Goal: Information Seeking & Learning: Compare options

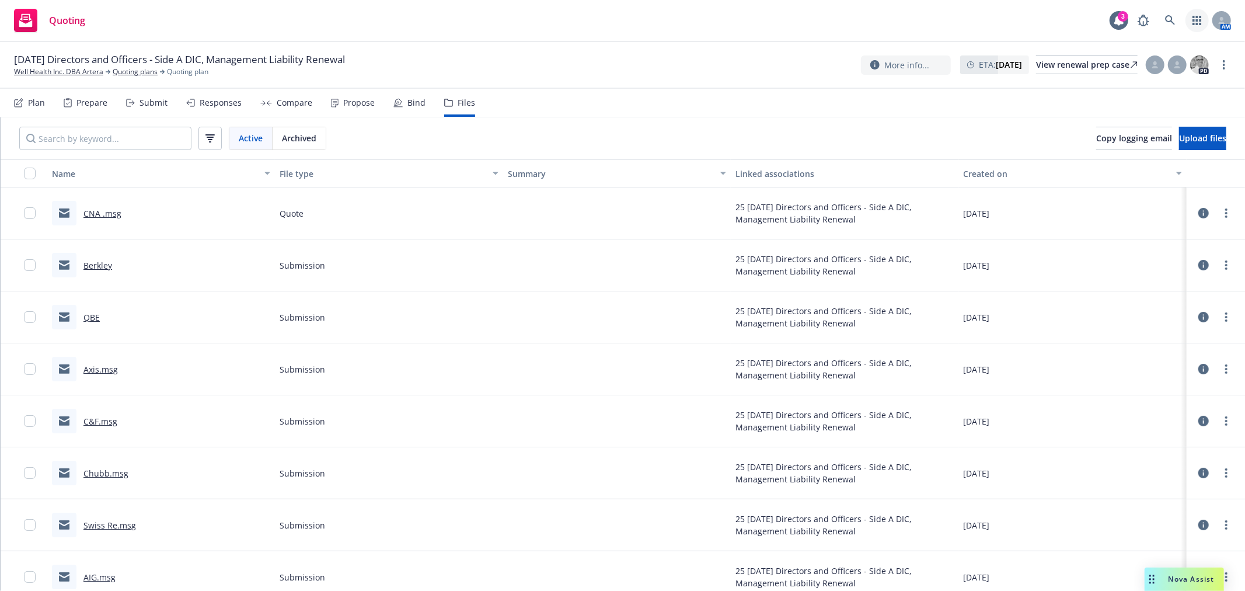
click at [1203, 20] on link "button" at bounding box center [1196, 20] width 23 height 23
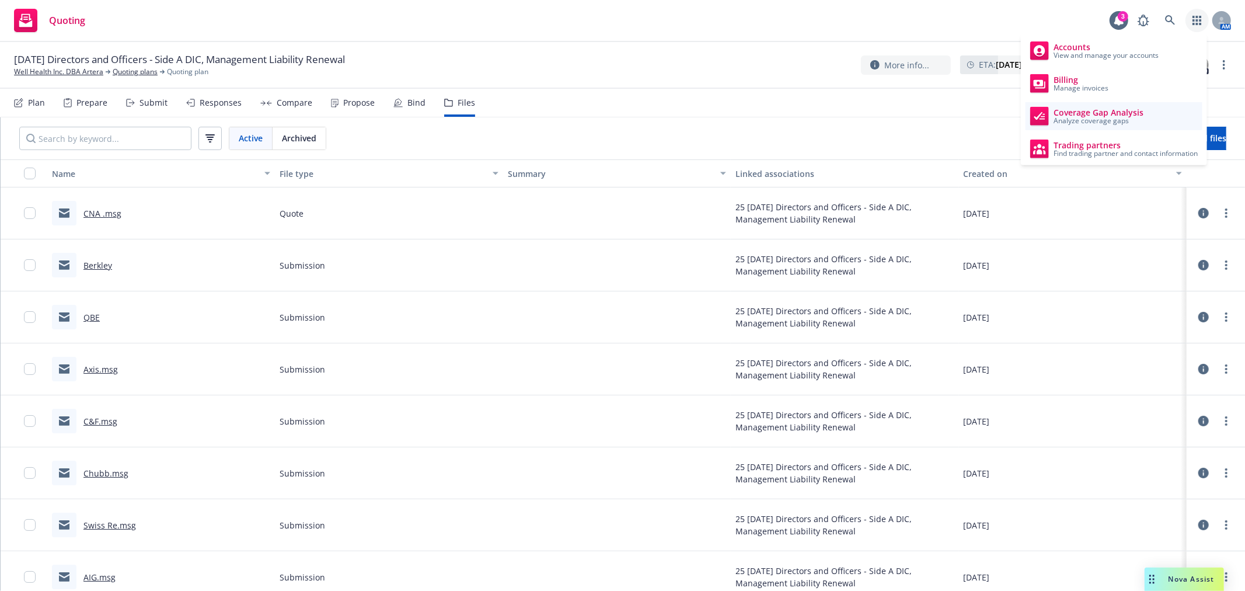
click at [1068, 110] on span "Coverage Gap Analysis" at bounding box center [1098, 112] width 90 height 9
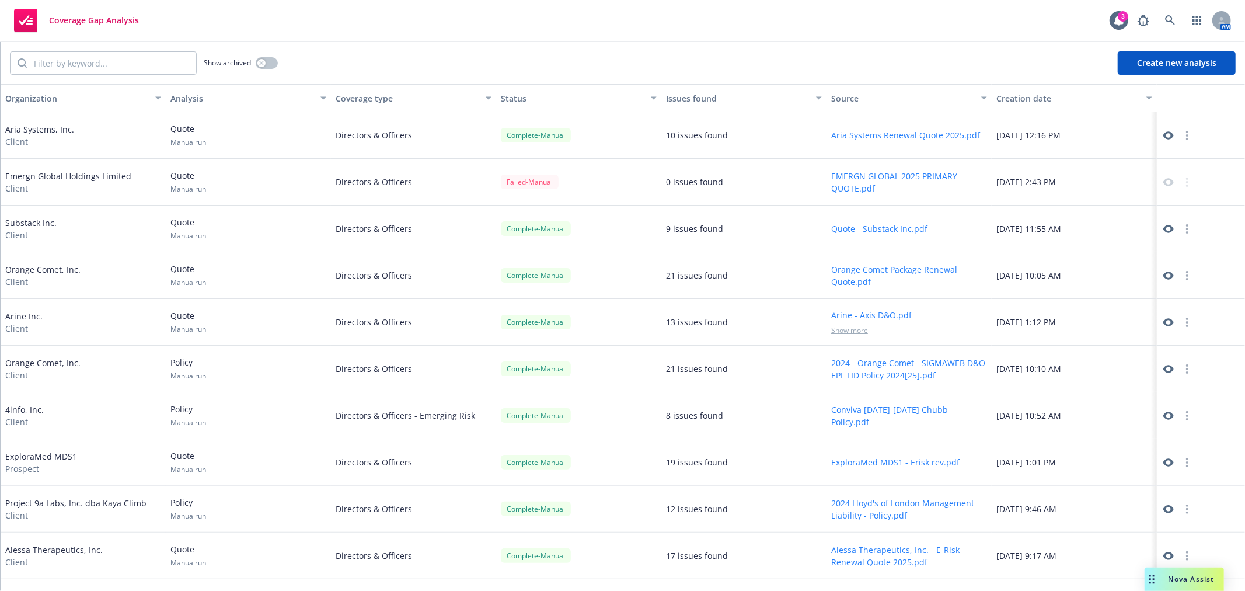
click at [1163, 55] on button "Create new analysis" at bounding box center [1177, 62] width 118 height 23
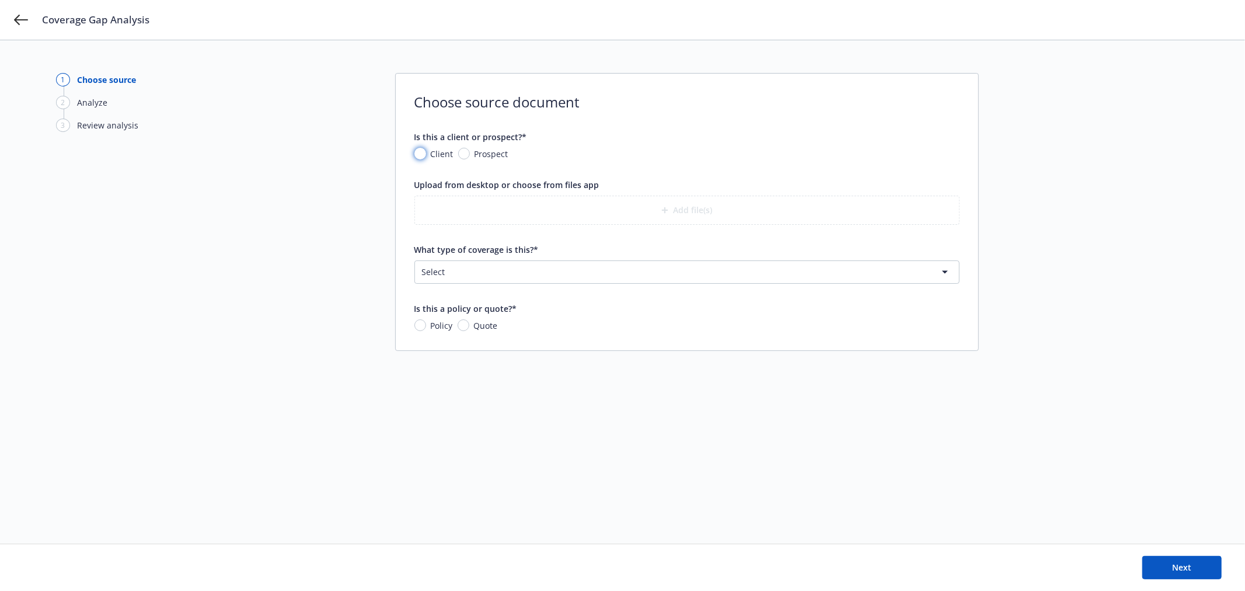
click at [421, 155] on input "Client" at bounding box center [420, 154] width 12 height 12
radio input "true"
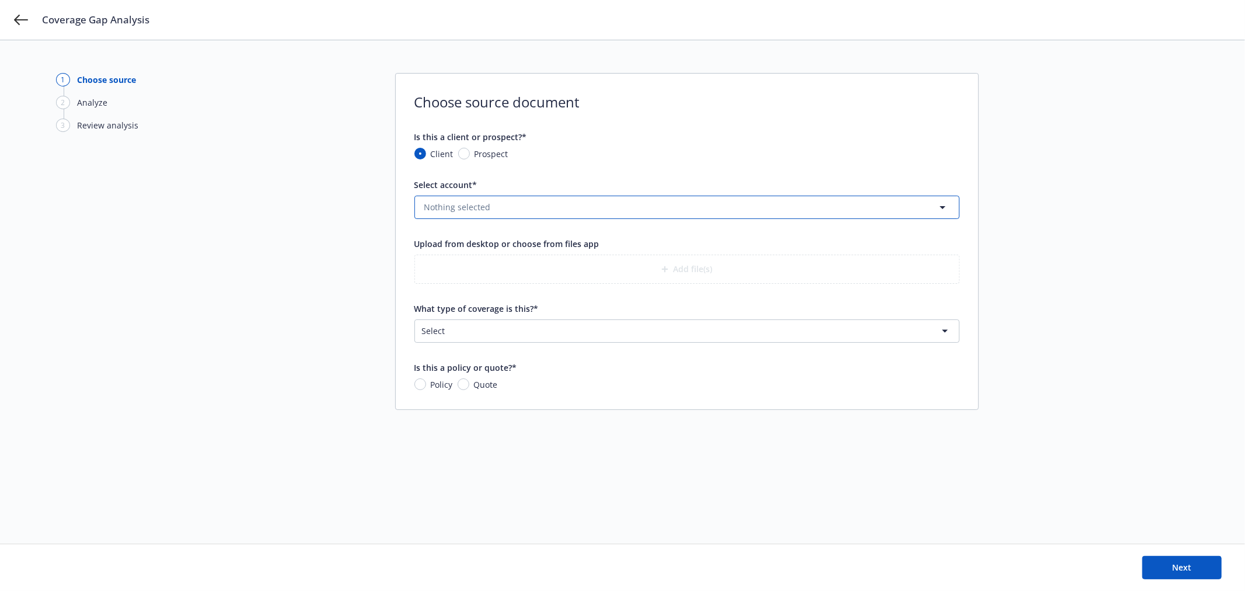
click at [484, 210] on button "Nothing selected" at bounding box center [686, 207] width 545 height 23
type input "w"
type input "a"
type input "wellhealth"
click at [675, 162] on form "Is this a client or prospect?* Client Prospect Select account* wellhealth Rockw…" at bounding box center [686, 261] width 545 height 260
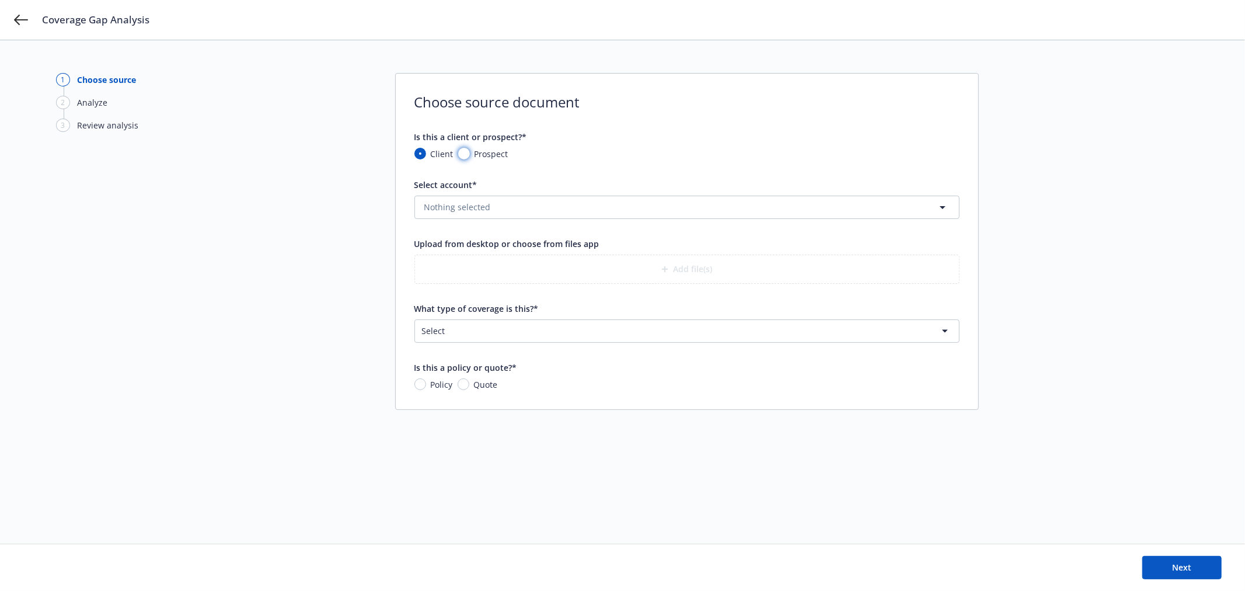
click at [463, 156] on input "Prospect" at bounding box center [464, 154] width 12 height 12
radio input "true"
click at [474, 207] on input "What is the prospect's name?*" at bounding box center [687, 207] width 544 height 22
click at [421, 153] on input "Client" at bounding box center [420, 154] width 12 height 12
radio input "true"
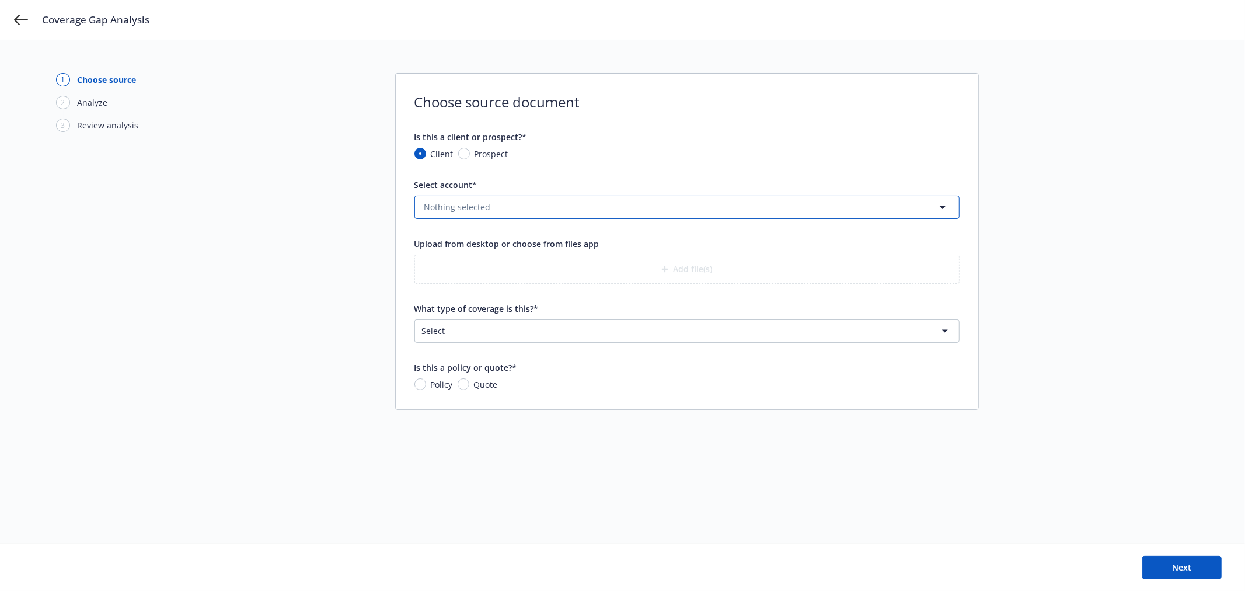
click at [463, 210] on span "Nothing selected" at bounding box center [457, 207] width 67 height 12
drag, startPoint x: 512, startPoint y: 219, endPoint x: 504, endPoint y: 208, distance: 13.9
click at [510, 218] on form "Is this a client or prospect?* Client Prospect Select account* Nothing selected…" at bounding box center [686, 261] width 545 height 260
click at [504, 208] on button "Nothing selected" at bounding box center [686, 207] width 545 height 23
type input "w"
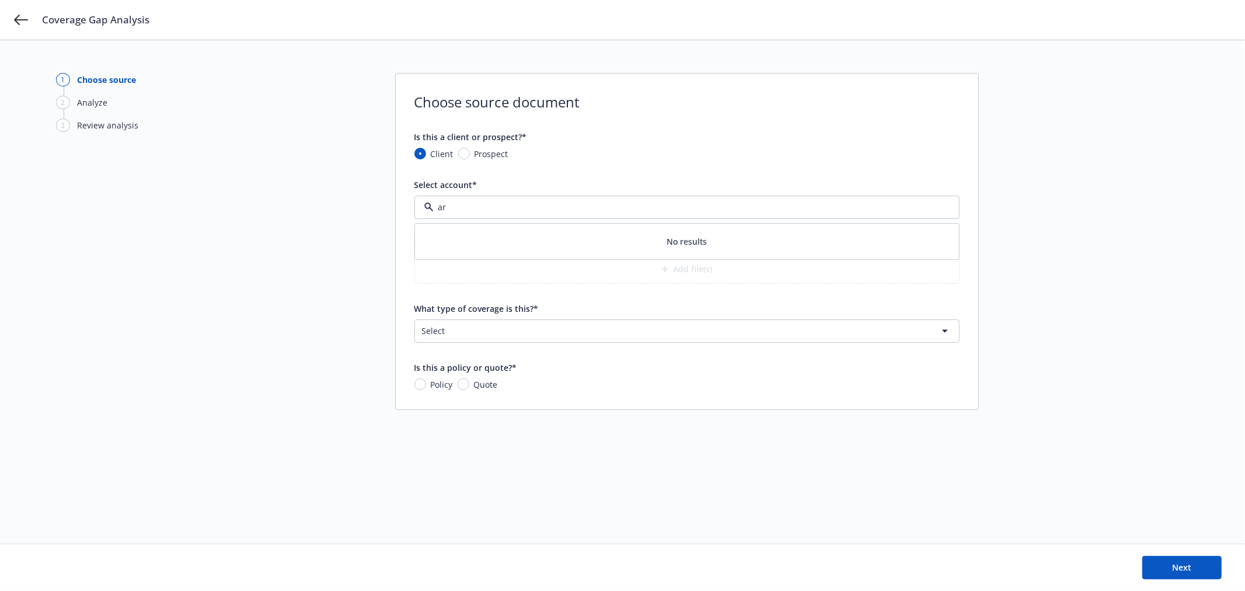
type input "a"
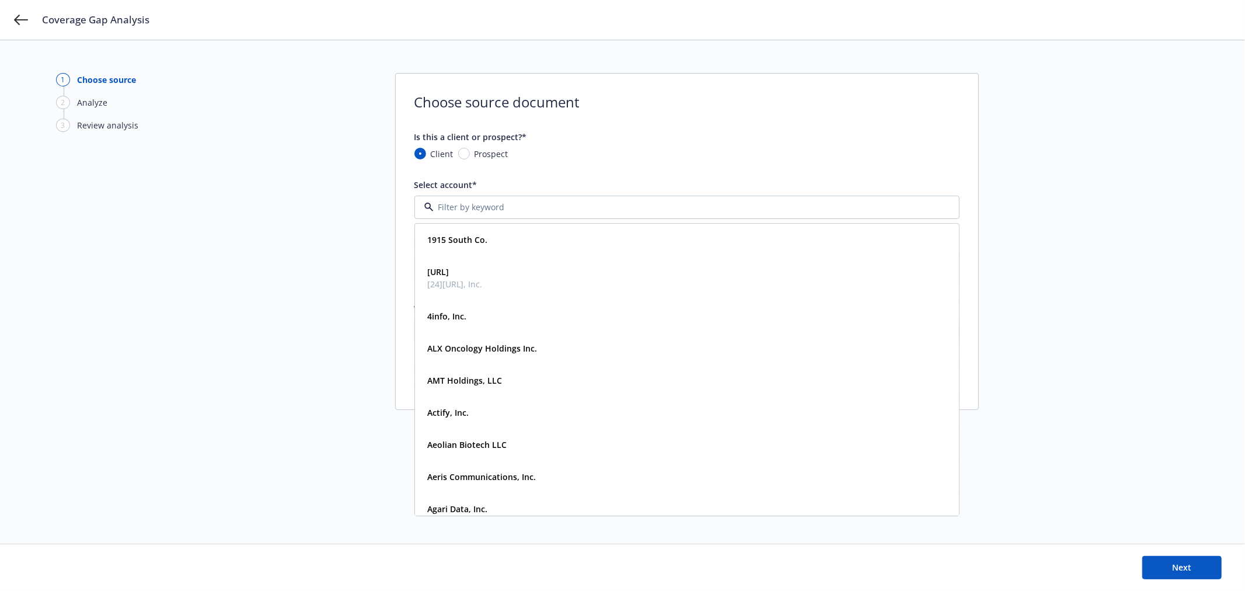
click at [467, 158] on div "Prospect" at bounding box center [483, 154] width 50 height 12
click at [467, 158] on input "Prospect" at bounding box center [464, 154] width 12 height 12
radio input "true"
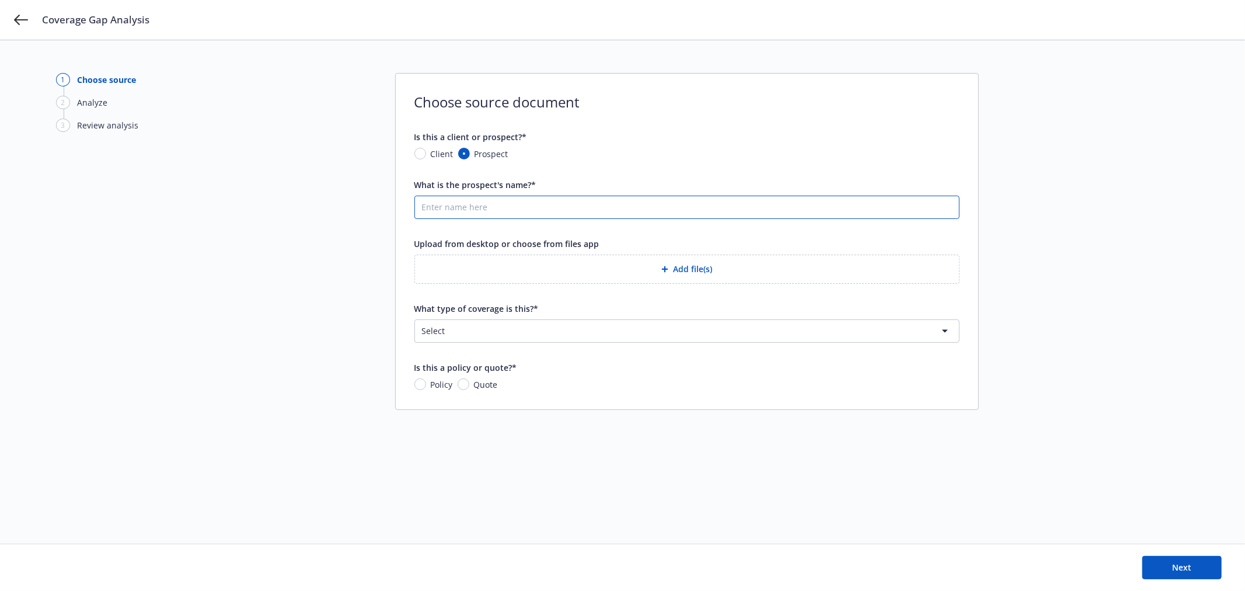
click at [445, 217] on input "What is the prospect's name?*" at bounding box center [687, 207] width 544 height 22
type input "Well HEalth"
click at [667, 267] on icon "button" at bounding box center [664, 269] width 7 height 7
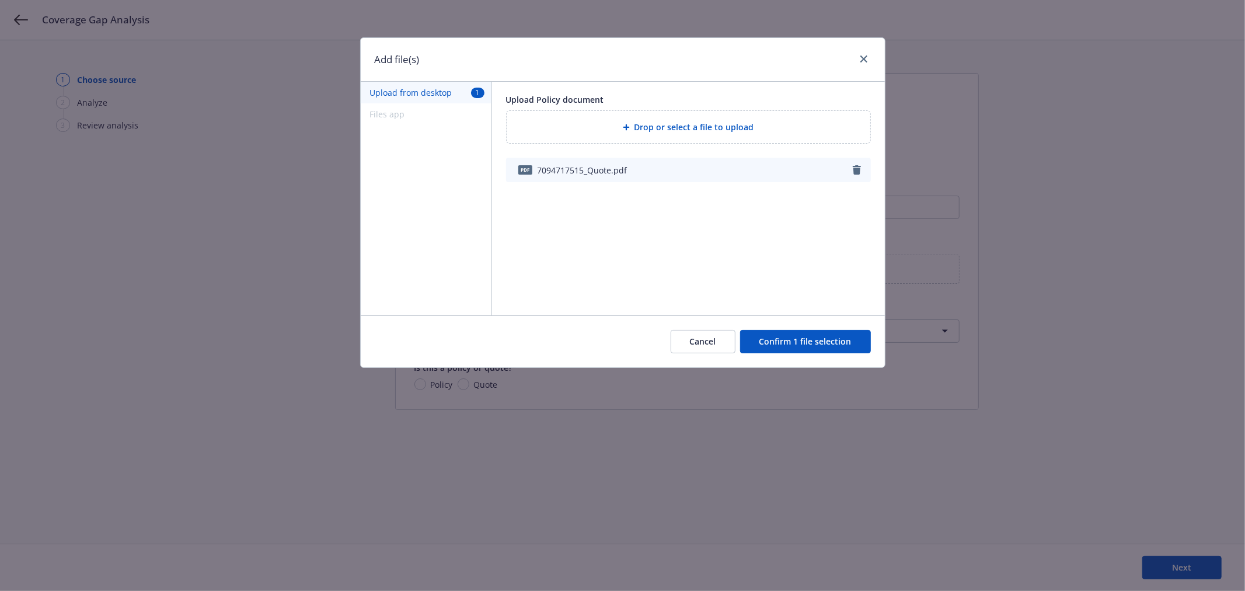
click at [829, 346] on button "Confirm 1 file selection" at bounding box center [805, 341] width 131 height 23
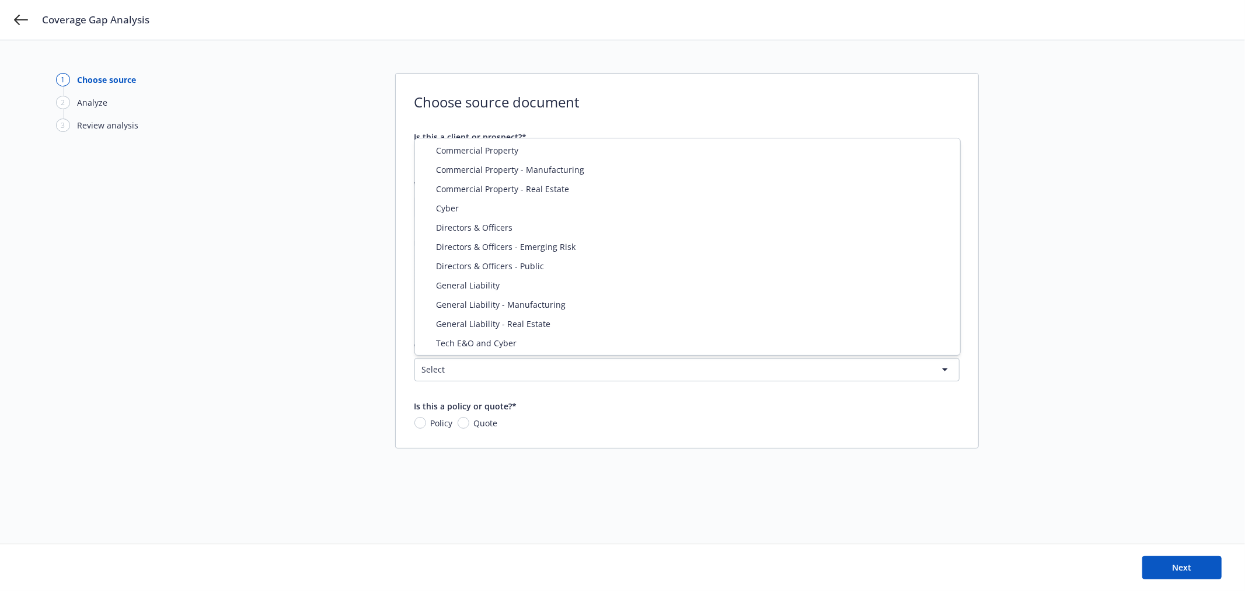
click at [623, 372] on html "Coverage Gap Analysis 1 Choose source 2 Analyze 3 Review analysis Choose source…" at bounding box center [622, 295] width 1245 height 591
select select "DIRECTORS_AND_OFFICERS"
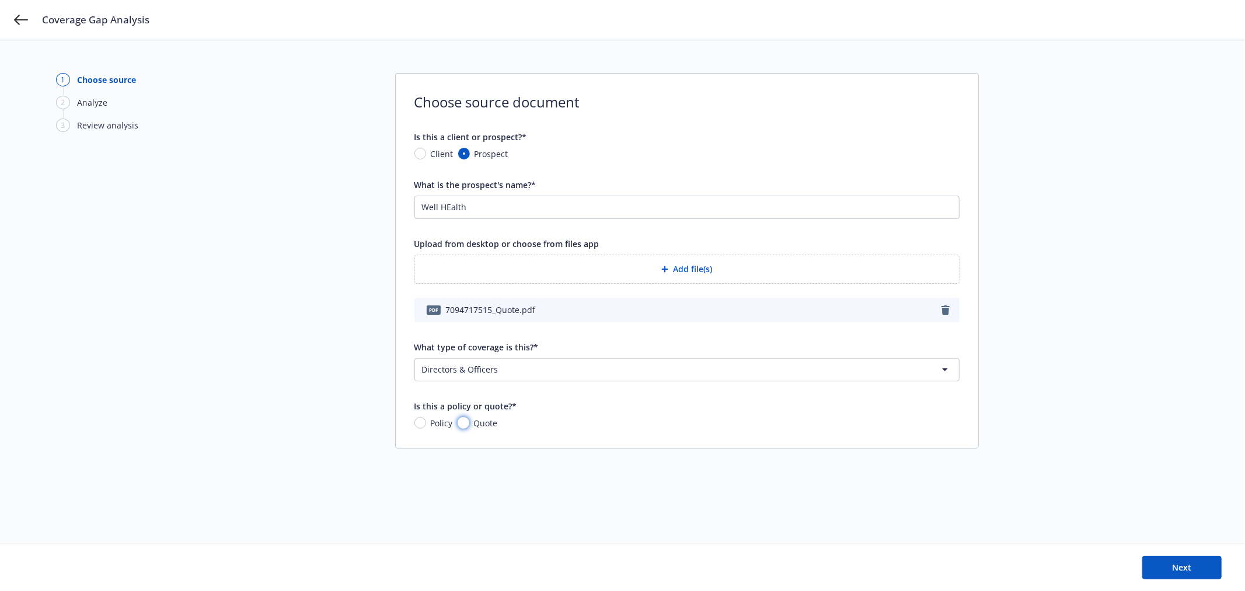
click at [467, 424] on input "Quote" at bounding box center [464, 423] width 12 height 12
radio input "true"
click at [1183, 567] on span "Next" at bounding box center [1182, 566] width 19 height 11
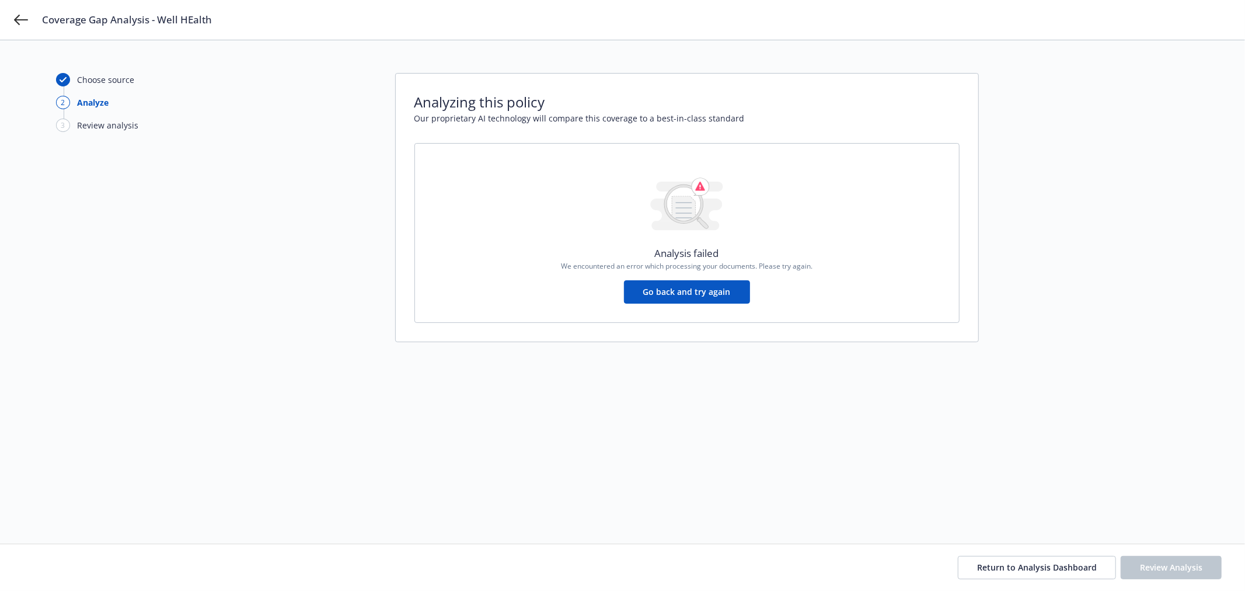
click at [689, 305] on div "Analysis failed We encountered an error which processing your documents. Please…" at bounding box center [686, 233] width 545 height 180
click at [689, 289] on button "Go back and try again" at bounding box center [687, 291] width 126 height 23
click at [688, 288] on button "Go back and try again" at bounding box center [687, 291] width 126 height 23
click at [1058, 567] on span "Return to Analysis Dashboard" at bounding box center [1037, 566] width 120 height 11
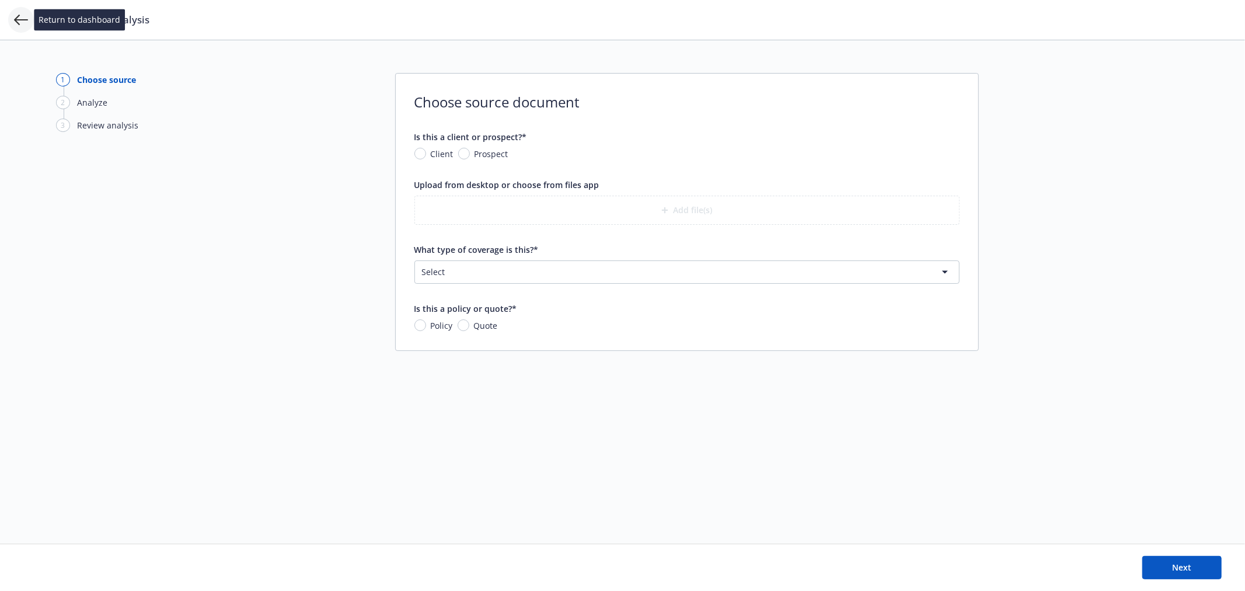
click at [19, 25] on icon at bounding box center [21, 20] width 14 height 11
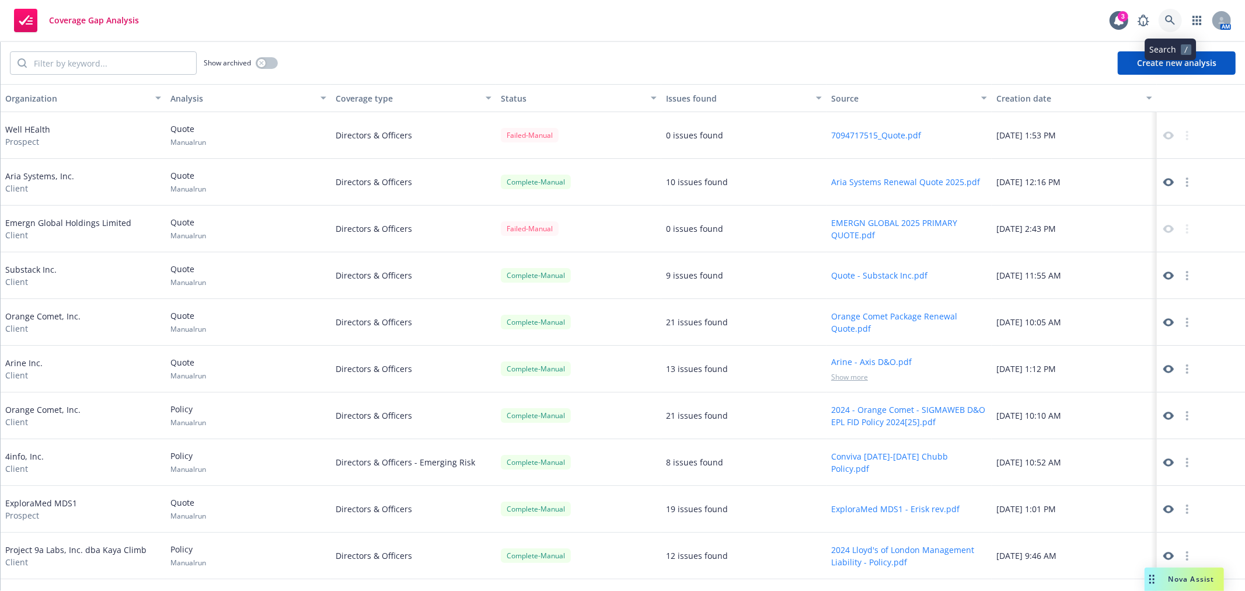
click at [1161, 19] on link at bounding box center [1170, 20] width 23 height 23
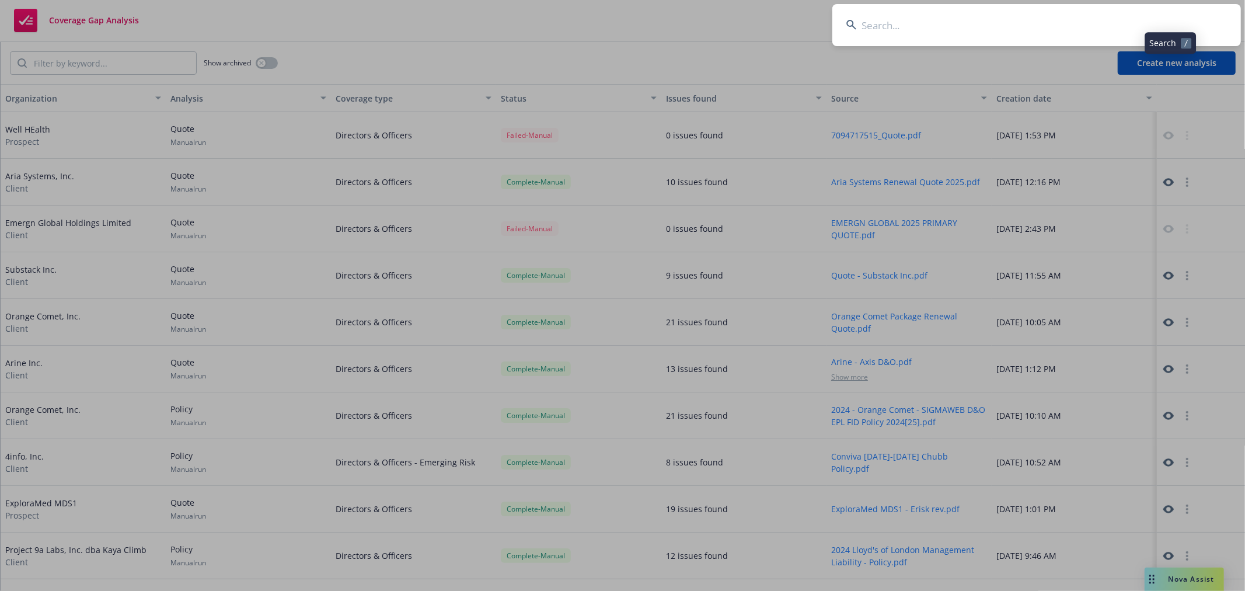
click at [889, 38] on input at bounding box center [1036, 25] width 409 height 42
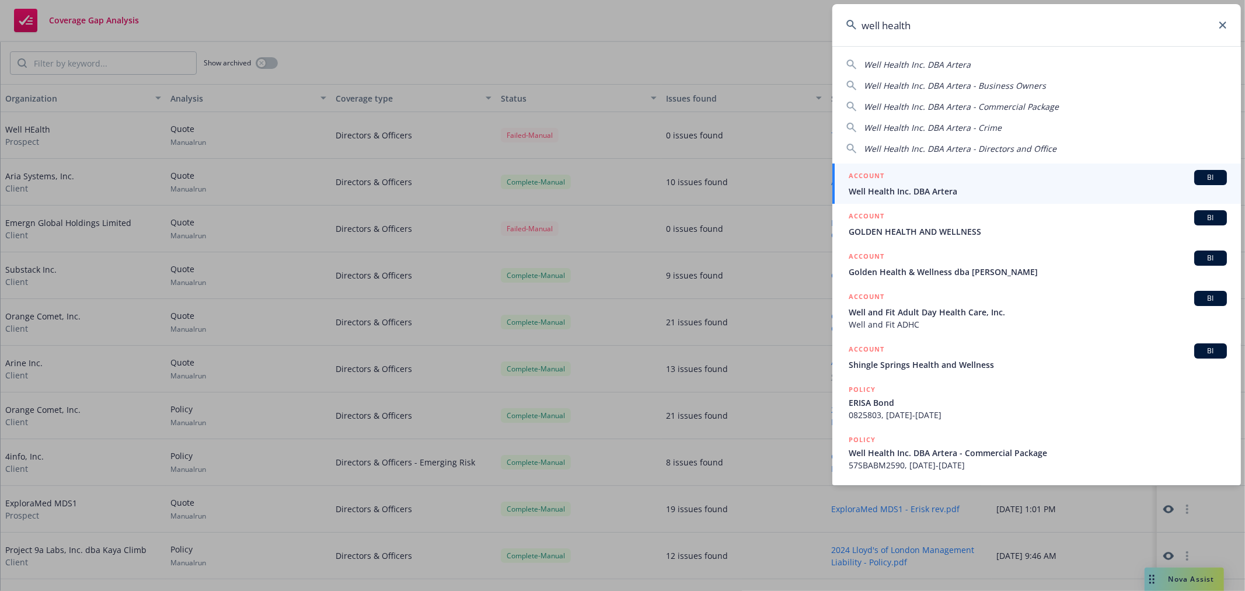
type input "well health"
click at [901, 189] on span "Well Health Inc. DBA Artera" at bounding box center [1038, 191] width 378 height 12
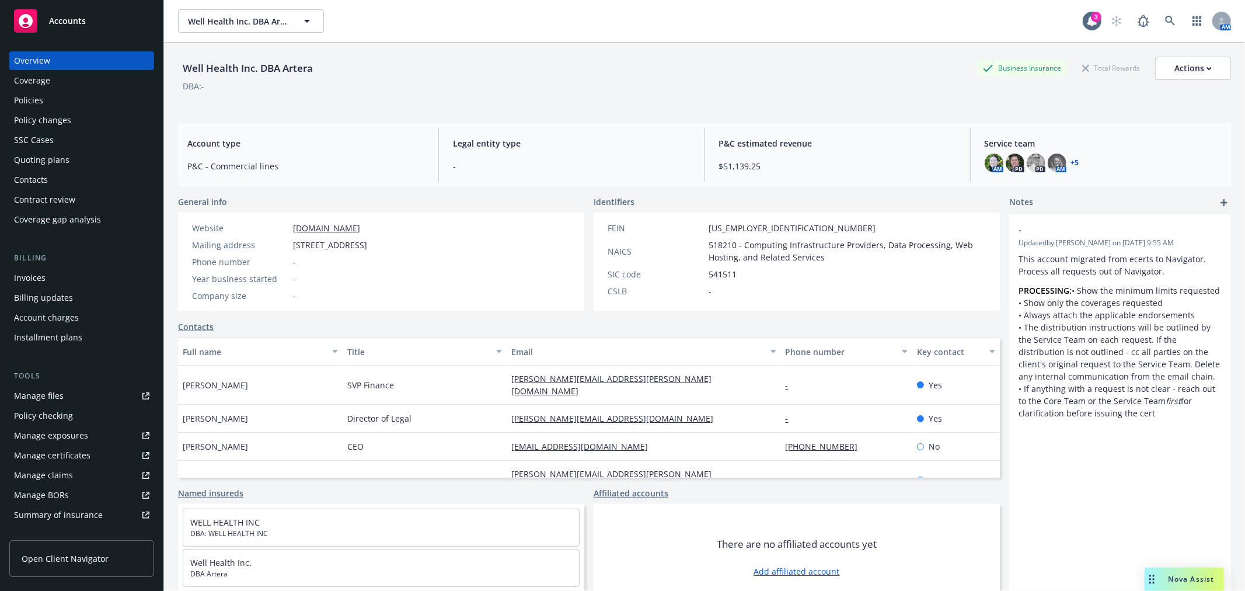
click at [27, 100] on div "Policies" at bounding box center [28, 100] width 29 height 19
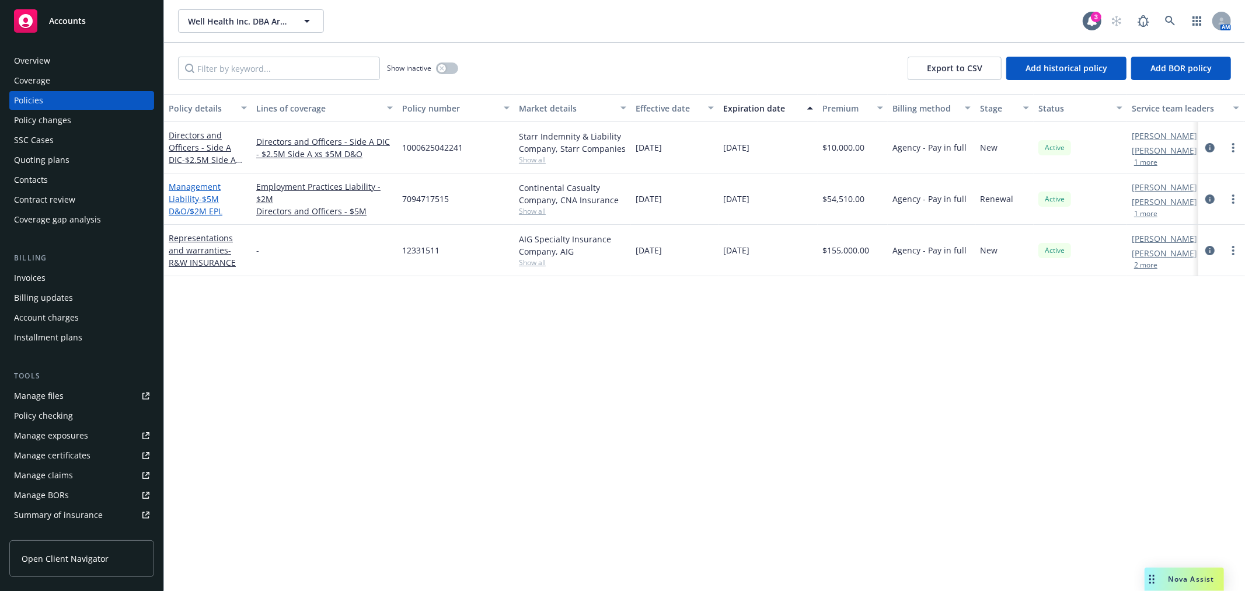
click at [191, 195] on link "Management Liability - $5M D&O/$2M EPL" at bounding box center [196, 199] width 54 height 36
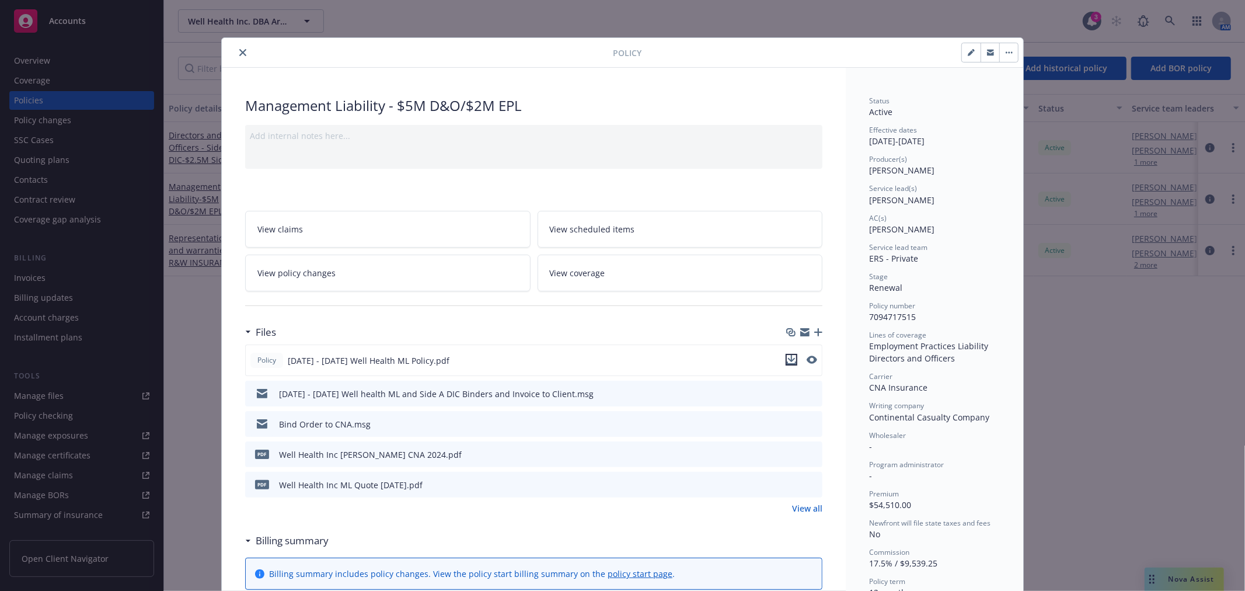
click at [791, 358] on button "download file" at bounding box center [792, 360] width 12 height 12
click at [239, 51] on icon "close" at bounding box center [242, 52] width 7 height 7
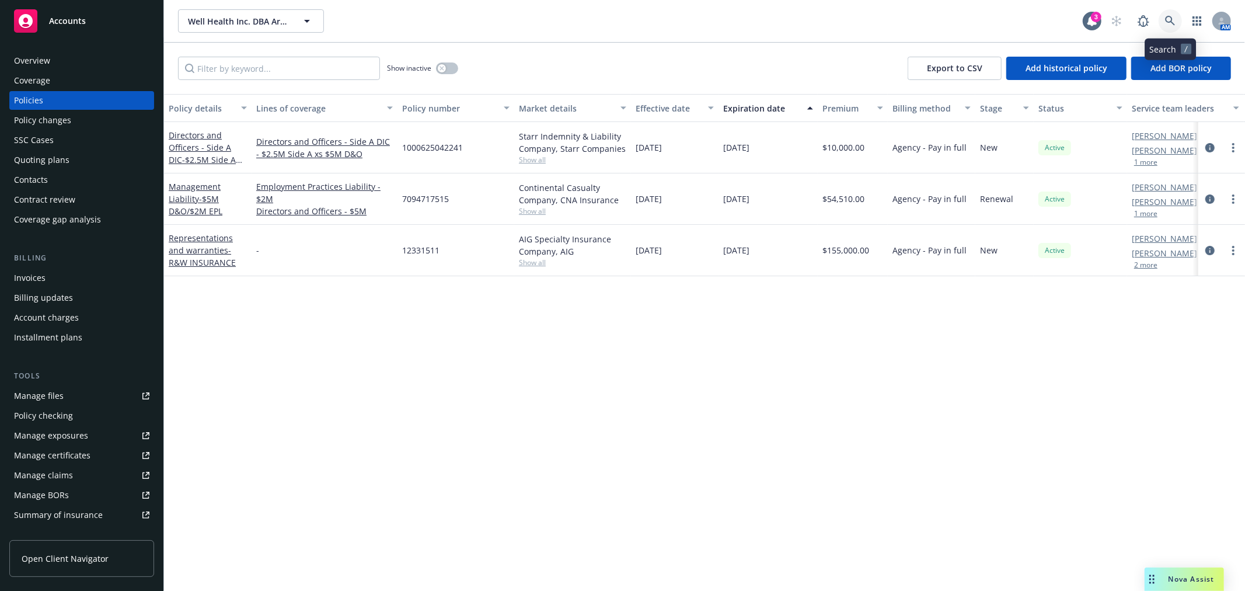
click at [1179, 28] on link at bounding box center [1170, 20] width 23 height 23
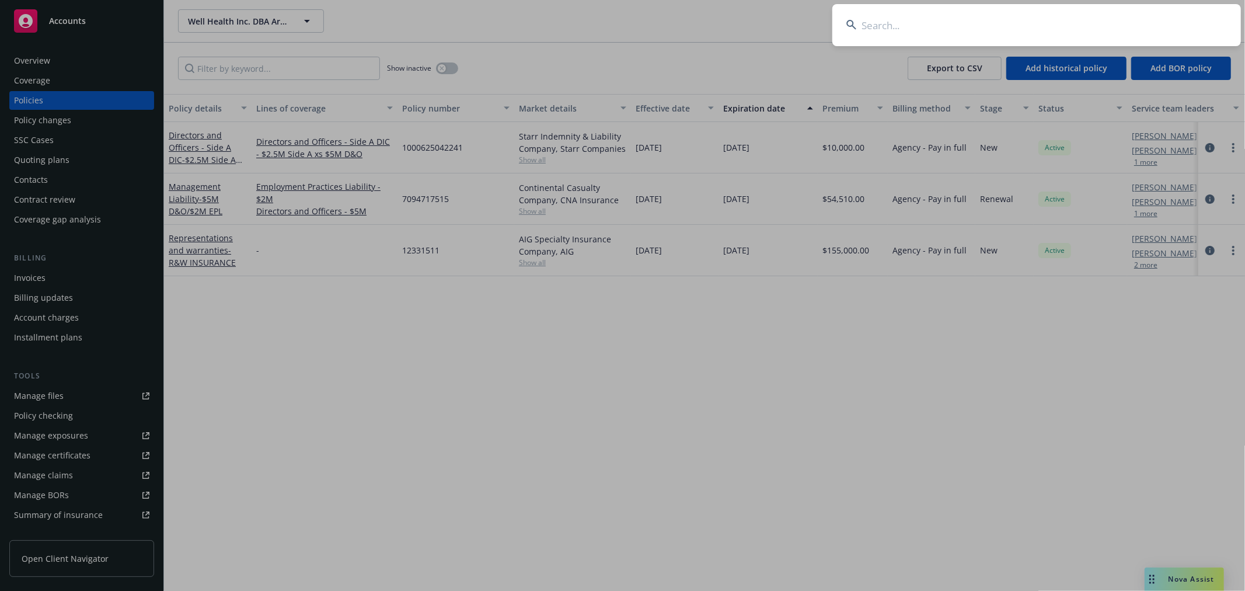
click at [1131, 27] on input at bounding box center [1036, 25] width 409 height 42
type input "tarana"
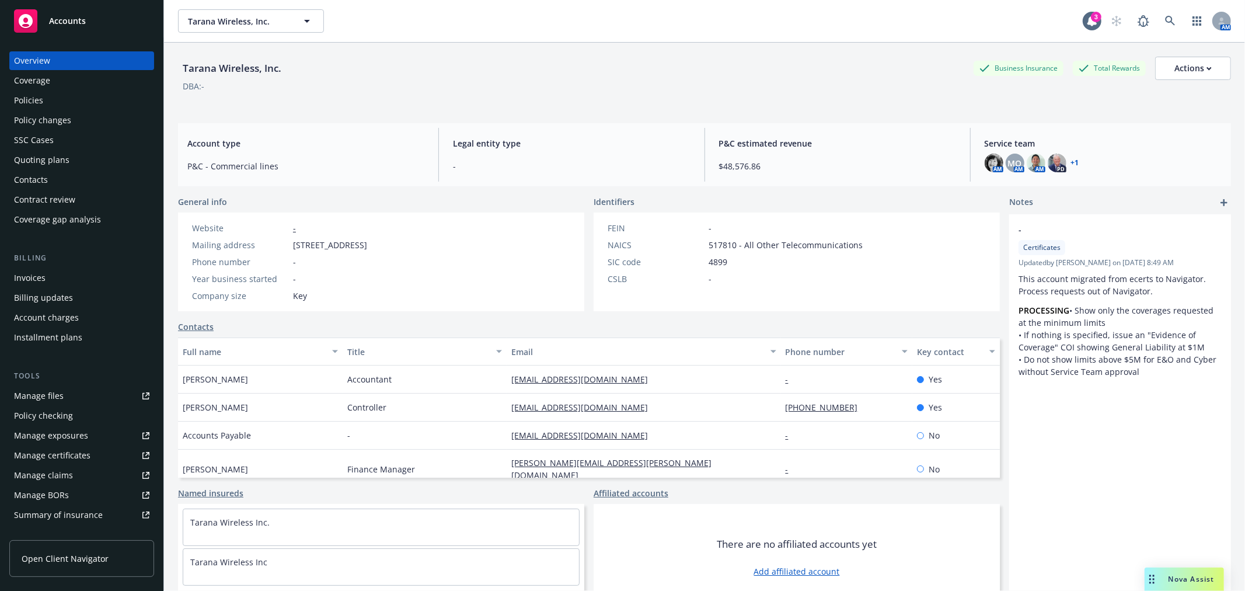
click at [30, 100] on div "Policies" at bounding box center [28, 100] width 29 height 19
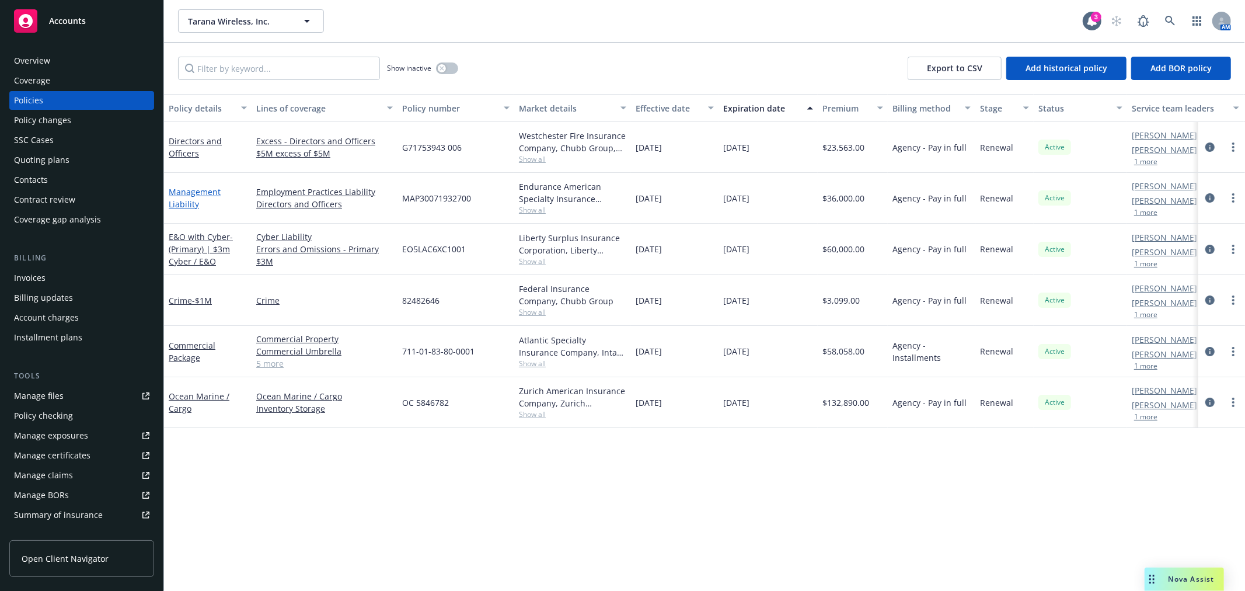
click at [184, 201] on link "Management Liability" at bounding box center [195, 197] width 52 height 23
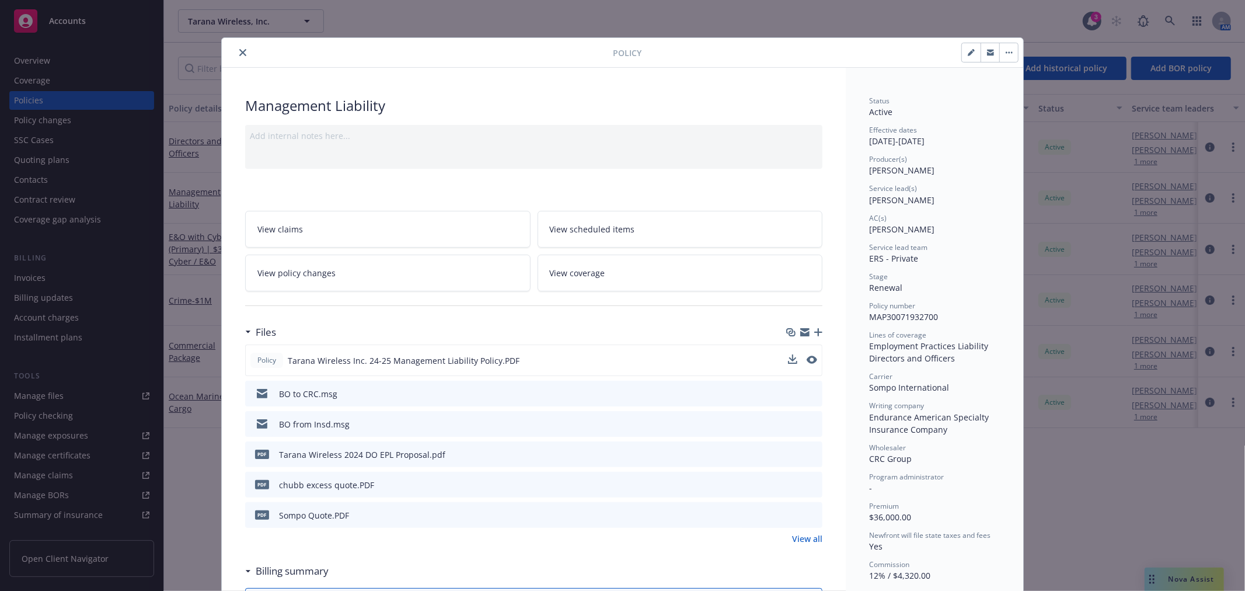
click at [300, 357] on span "Tarana Wireless Inc. 24-25 Management Liability Policy.PDF" at bounding box center [404, 360] width 232 height 12
click at [809, 359] on icon "preview file" at bounding box center [810, 359] width 11 height 8
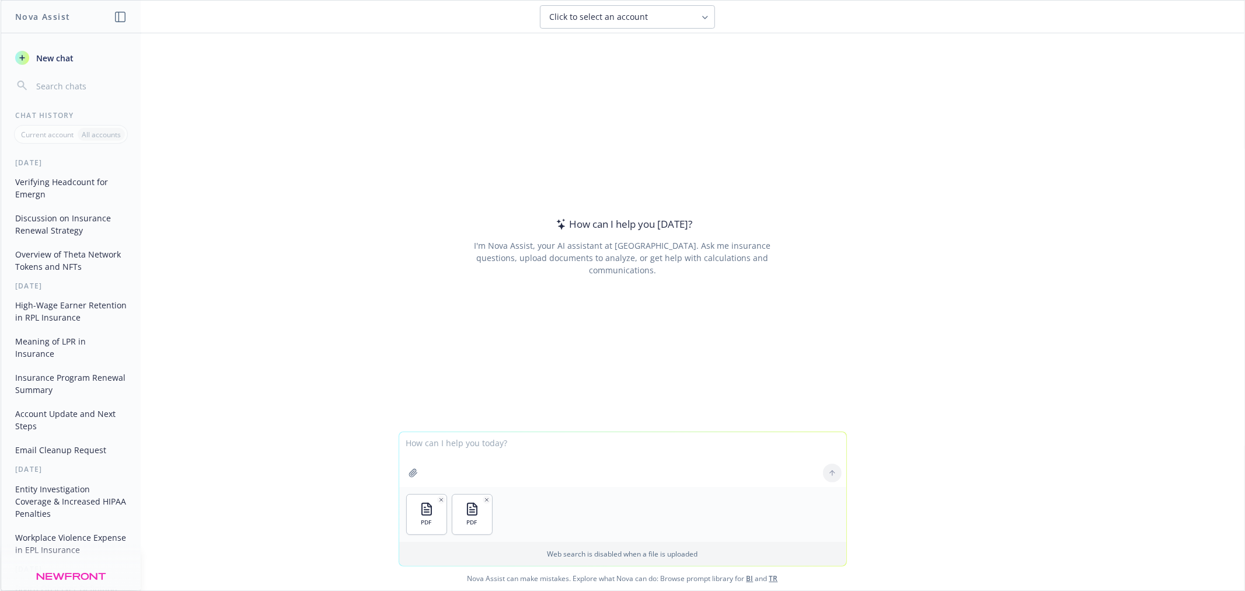
click at [520, 469] on textarea at bounding box center [622, 459] width 447 height 55
type textarea "compare quote vs. policy"
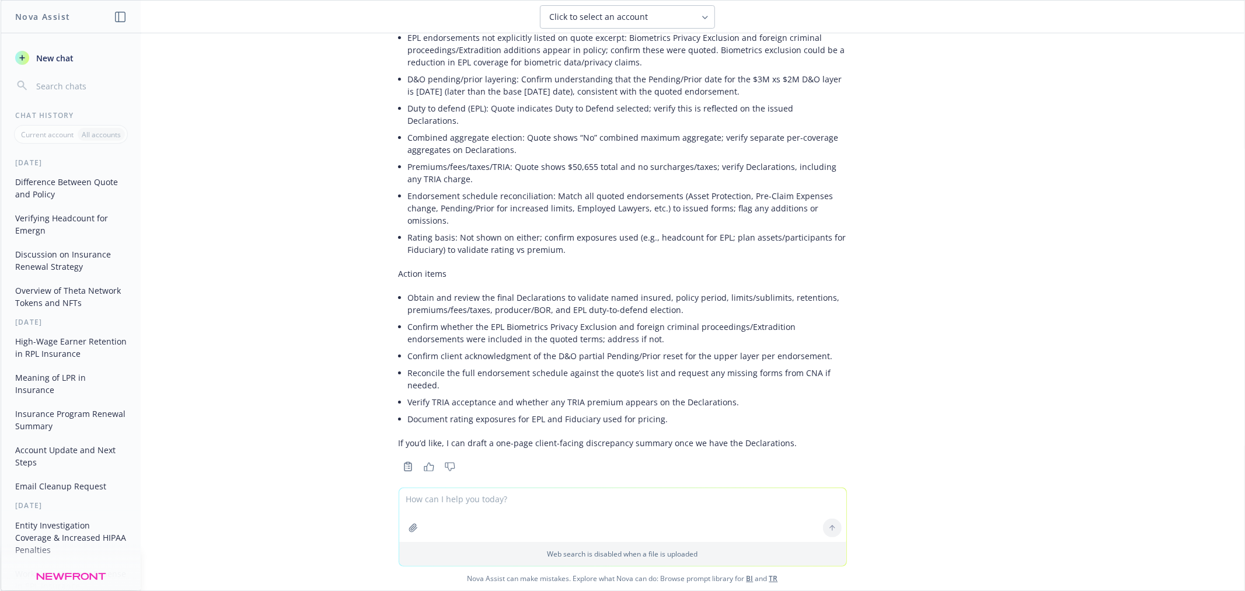
scroll to position [1241, 0]
click at [511, 514] on textarea at bounding box center [622, 515] width 447 height 54
type textarea "yes"
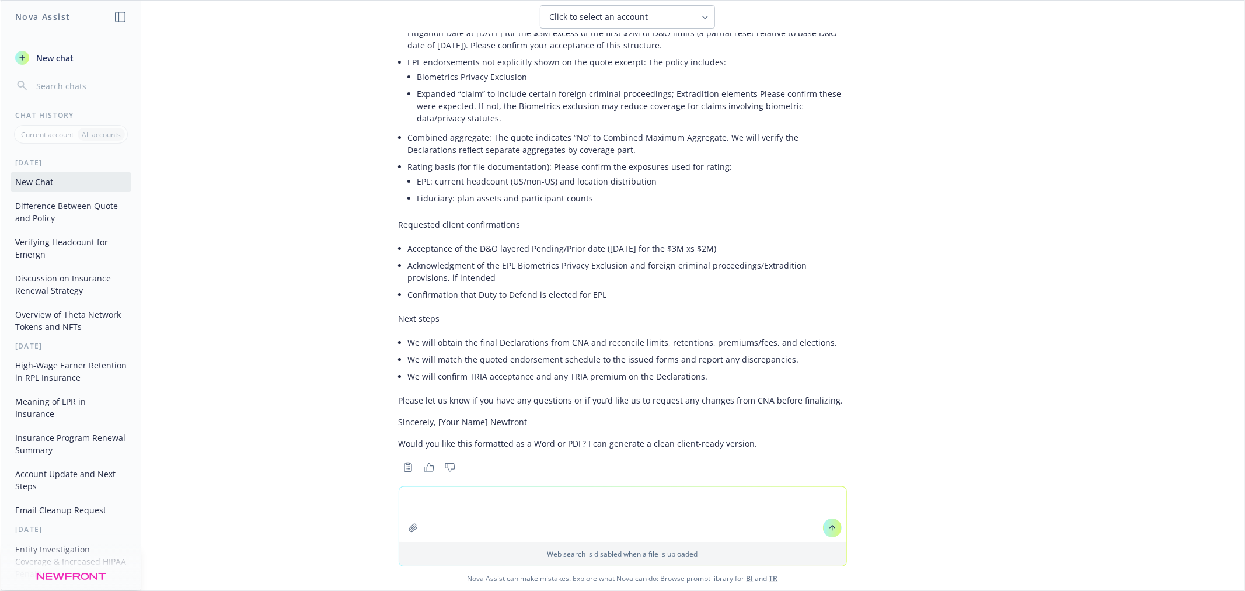
scroll to position [2219, 0]
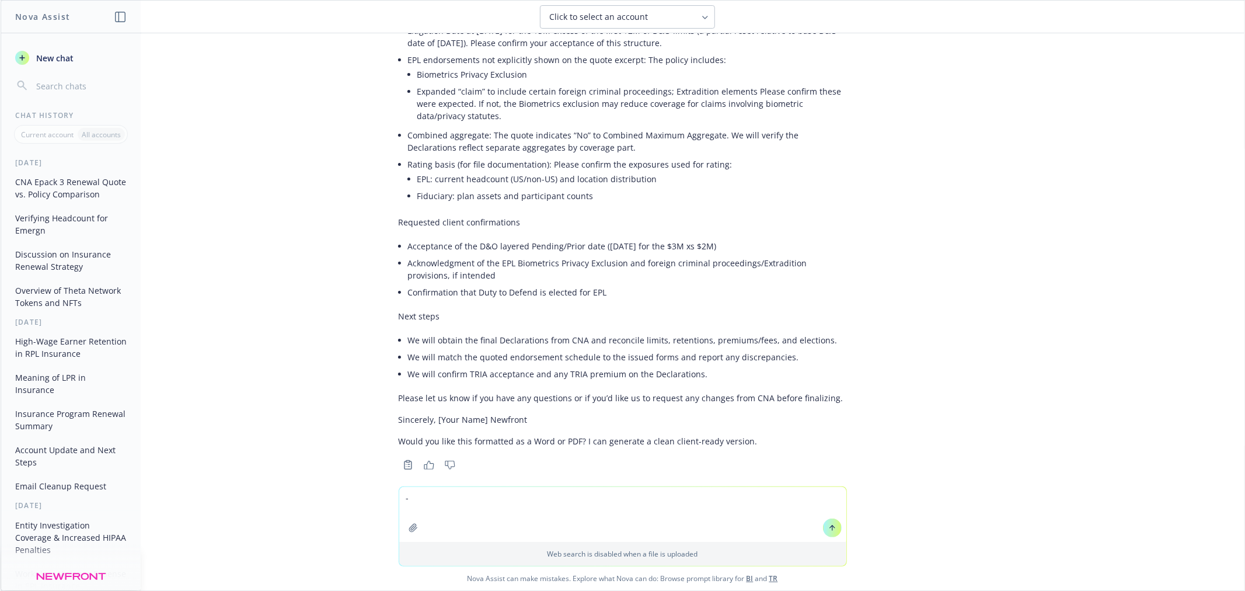
click at [421, 510] on textarea "-" at bounding box center [622, 514] width 447 height 55
type textarea "-"
type textarea "w"
type textarea "word"
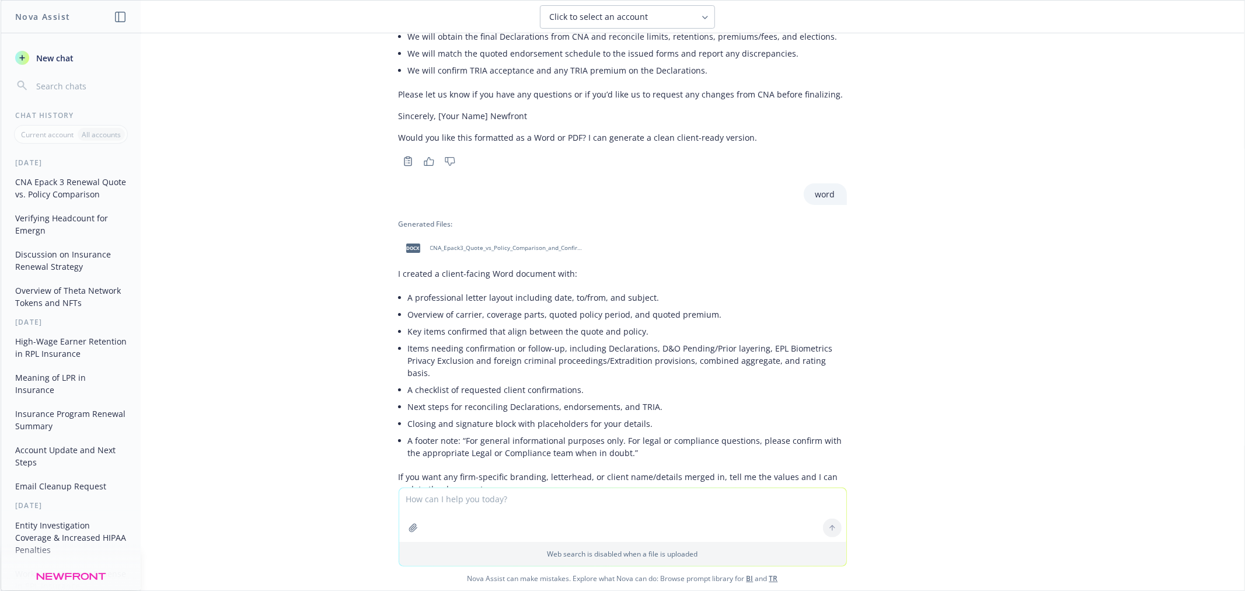
scroll to position [2557, 0]
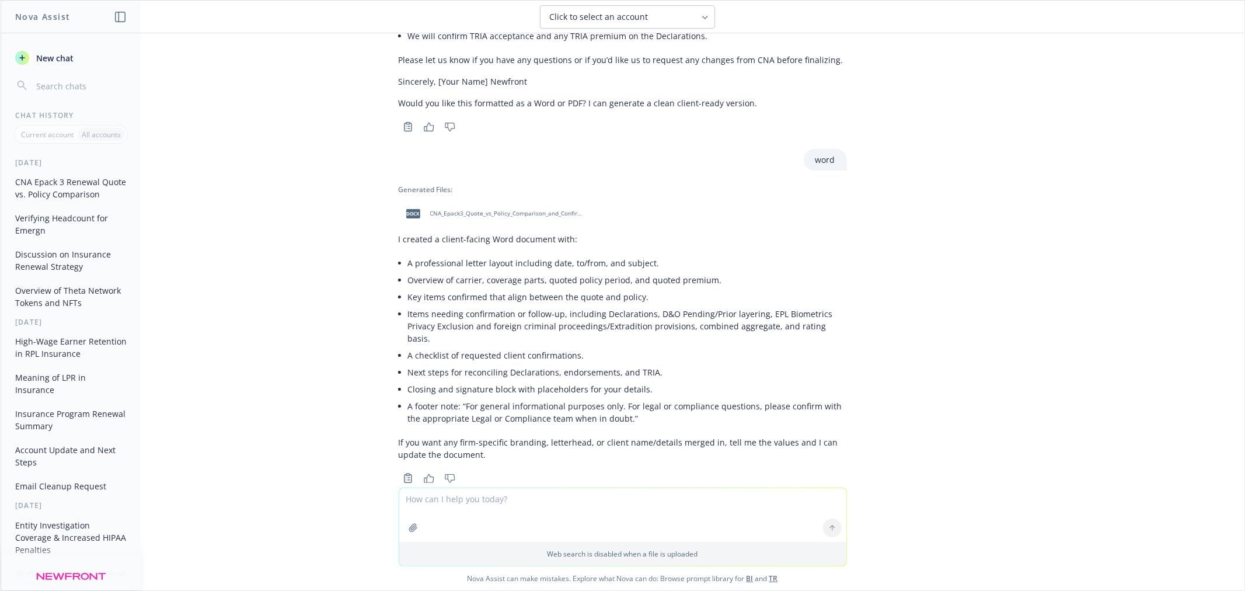
click at [421, 199] on div "docx CNA_Epack3_Quote_vs_Policy_Comparison_and_Confirmations_Needed.docx" at bounding box center [492, 213] width 187 height 29
